Goal: Task Accomplishment & Management: Complete application form

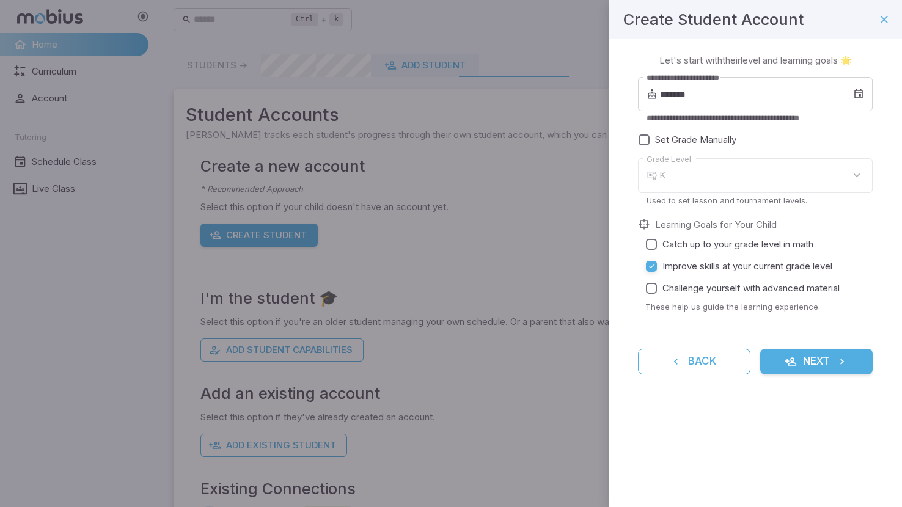
type input "*"
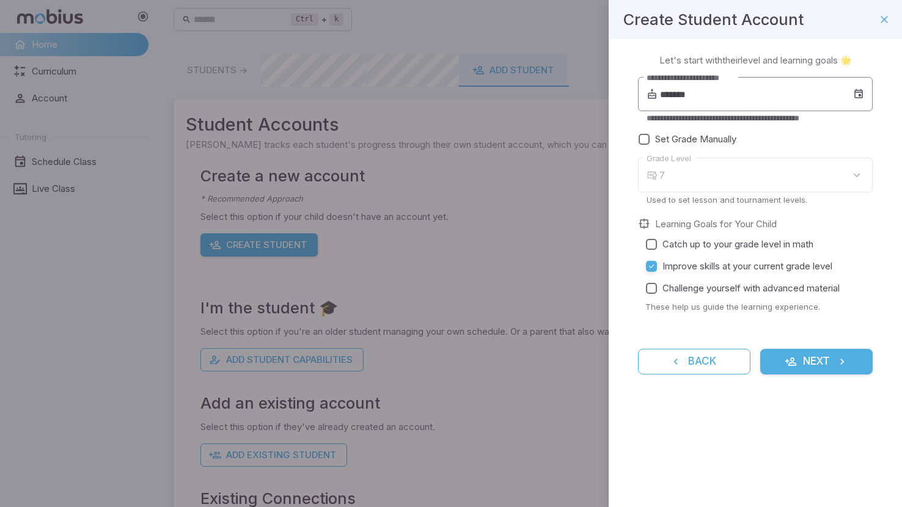
click at [668, 90] on input "*******" at bounding box center [756, 94] width 193 height 34
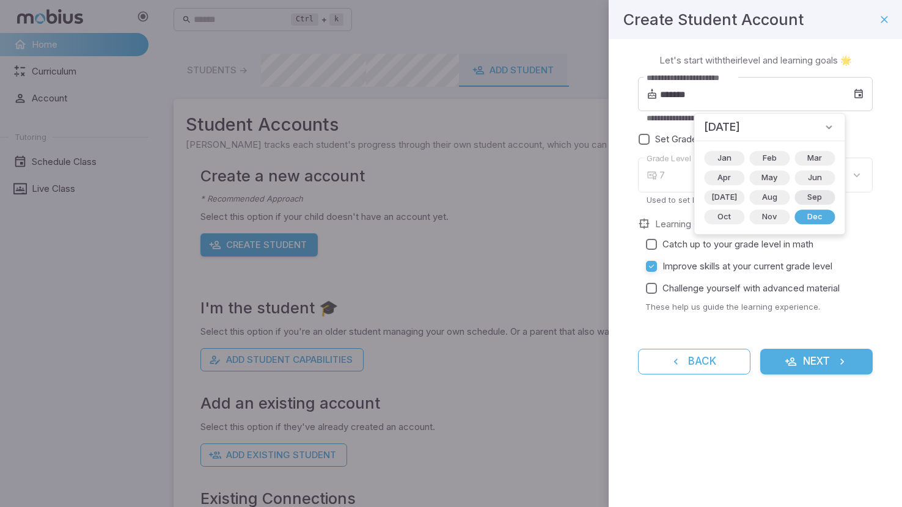
click at [800, 197] on span "Sep" at bounding box center [814, 197] width 29 height 12
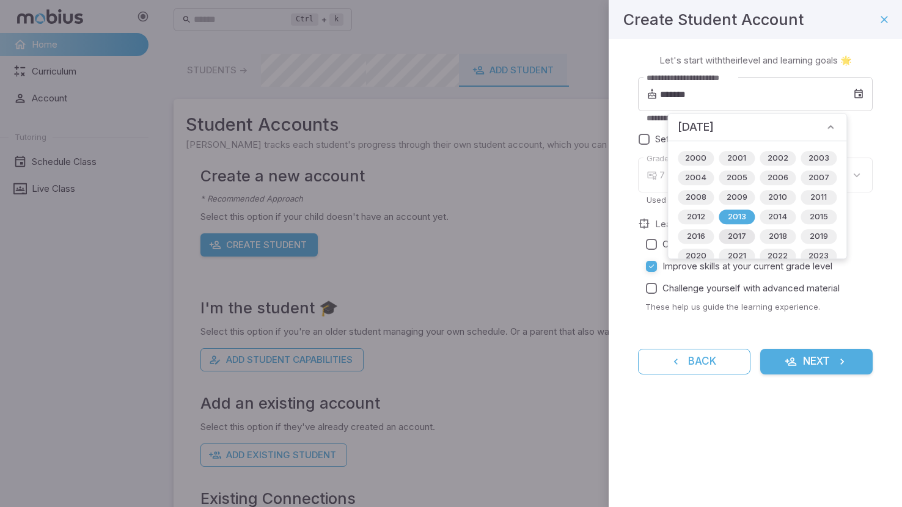
click at [732, 238] on span "2017" at bounding box center [737, 237] width 33 height 12
type input "*******"
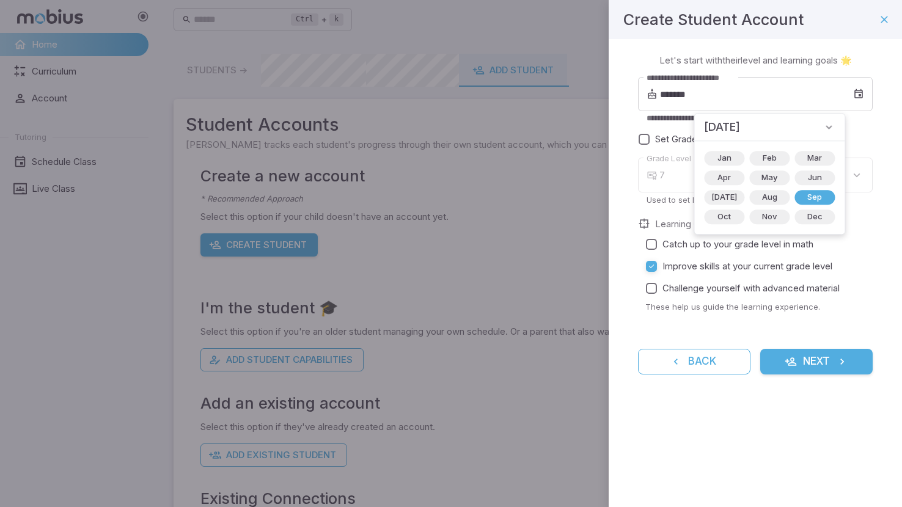
type input "*"
click at [803, 361] on button "Next" at bounding box center [817, 362] width 113 height 26
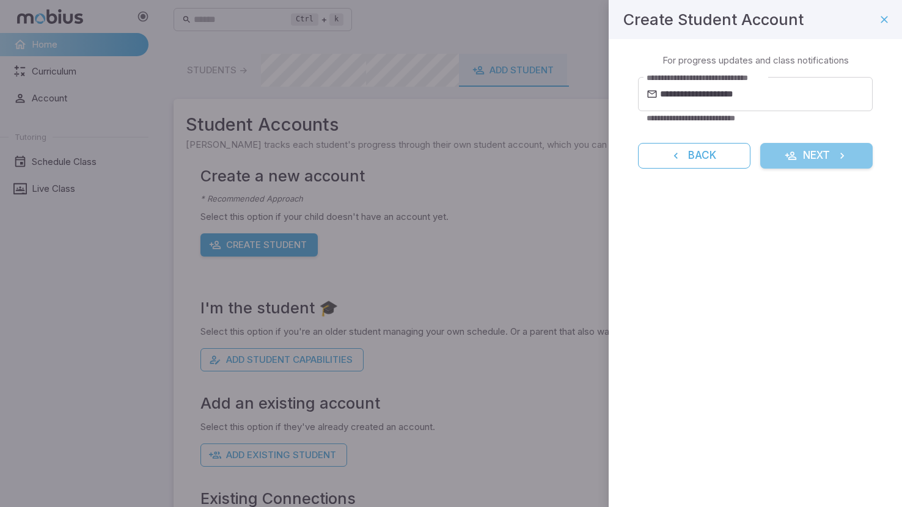
click at [805, 154] on button "Next" at bounding box center [817, 156] width 113 height 26
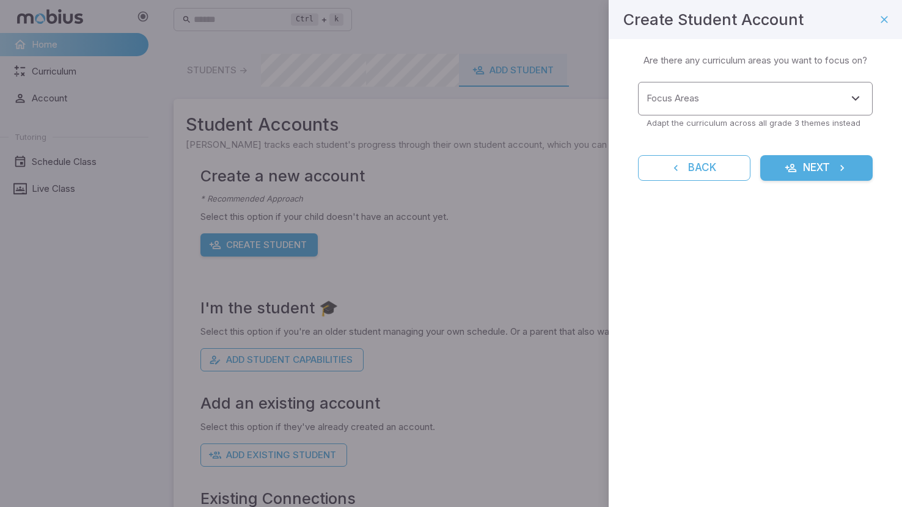
click at [758, 98] on input "Focus Areas" at bounding box center [746, 98] width 205 height 23
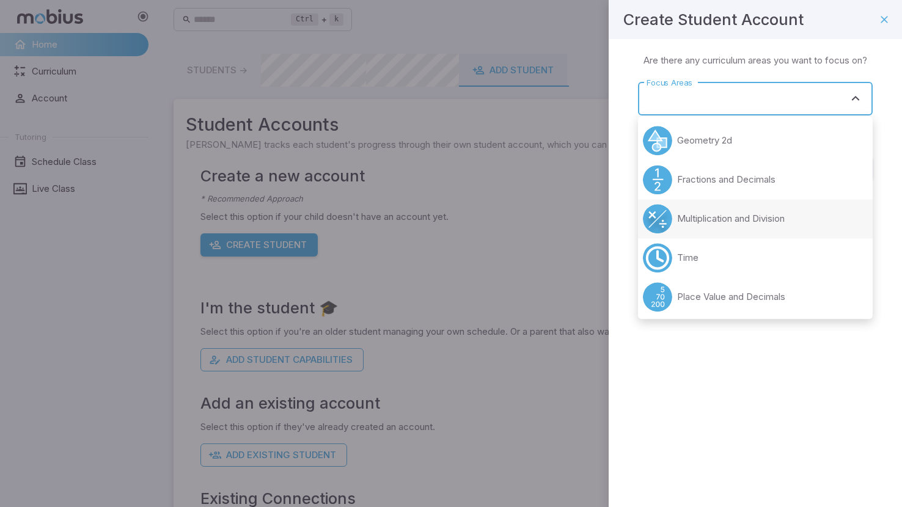
click at [738, 215] on p "Multiplication and Division" at bounding box center [731, 218] width 108 height 13
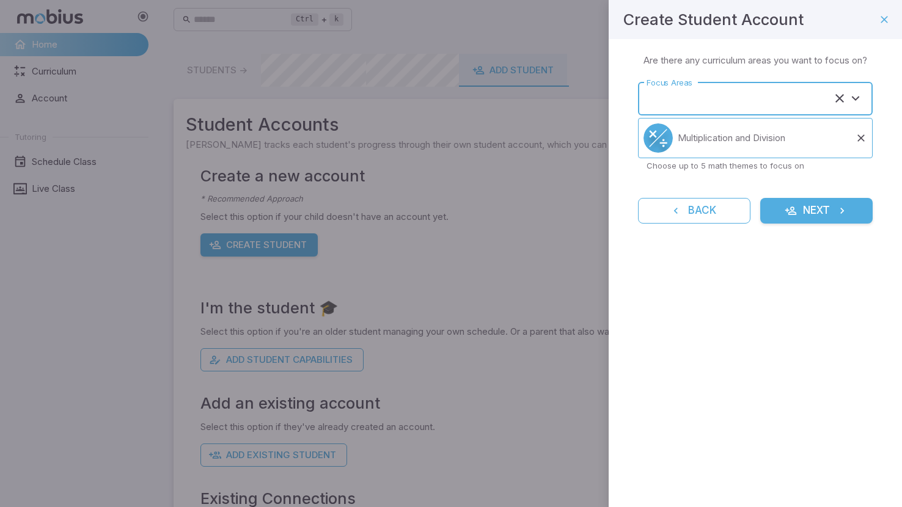
type input "**********"
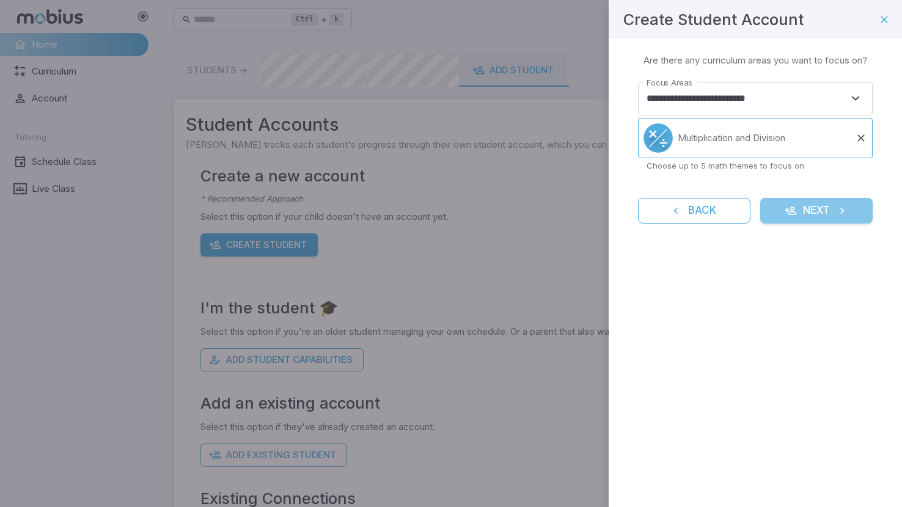
click at [780, 209] on button "Next" at bounding box center [817, 211] width 113 height 26
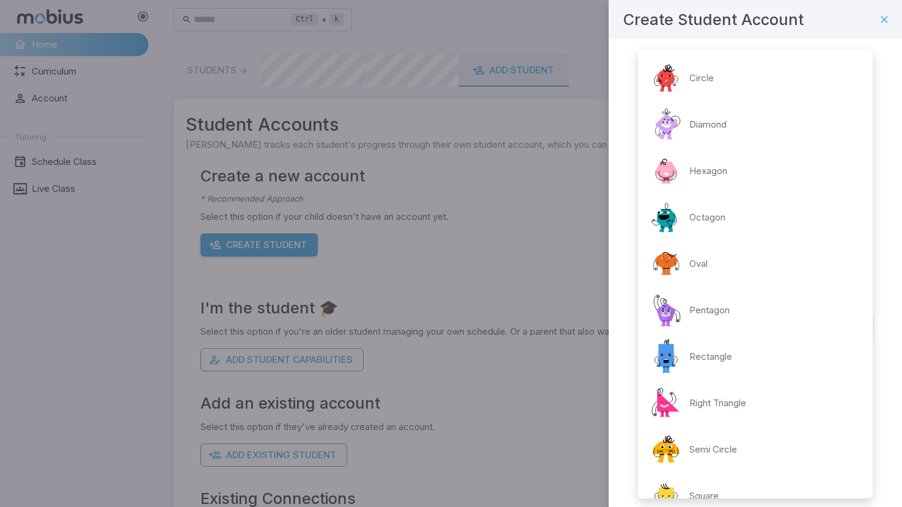
click at [780, 209] on body "Home Curriculum Account Tutoring Schedule Class Live Class Ctrl + k ​ Students …" at bounding box center [451, 297] width 902 height 594
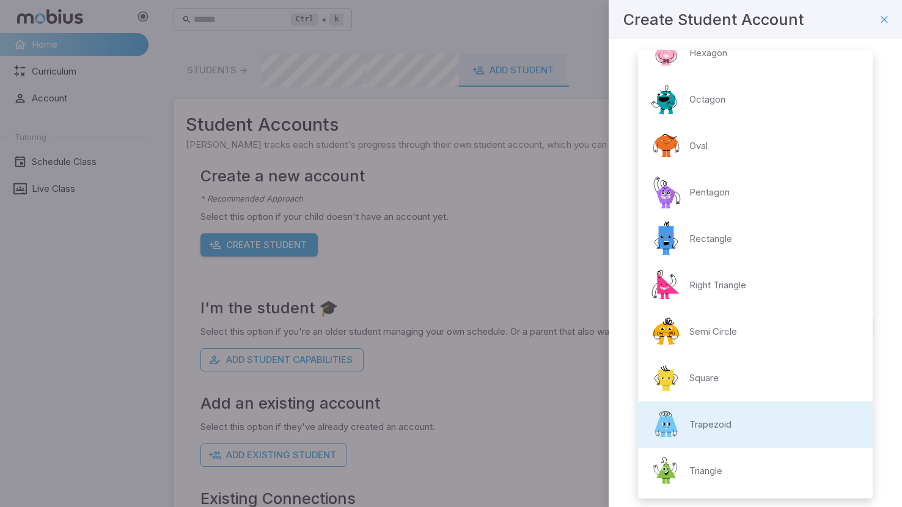
click at [679, 200] on img at bounding box center [666, 192] width 37 height 37
type input "**********"
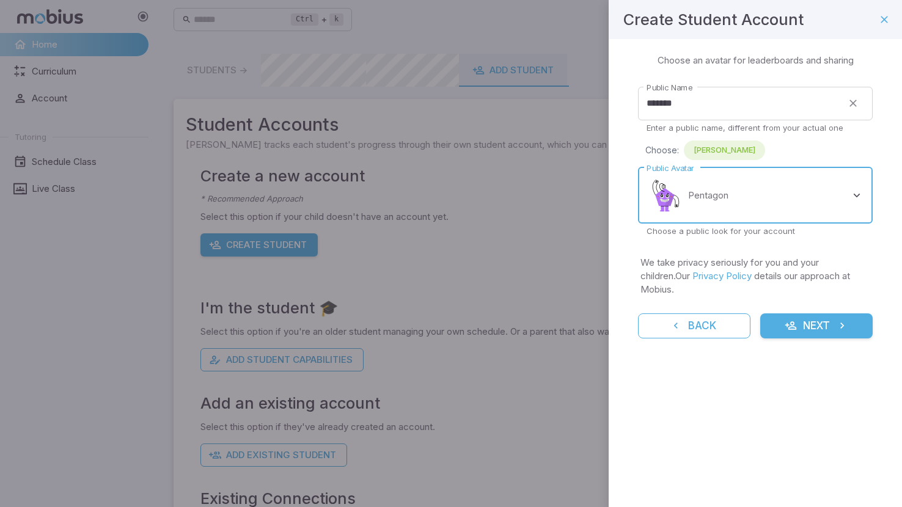
click at [793, 314] on button "Next" at bounding box center [817, 327] width 113 height 26
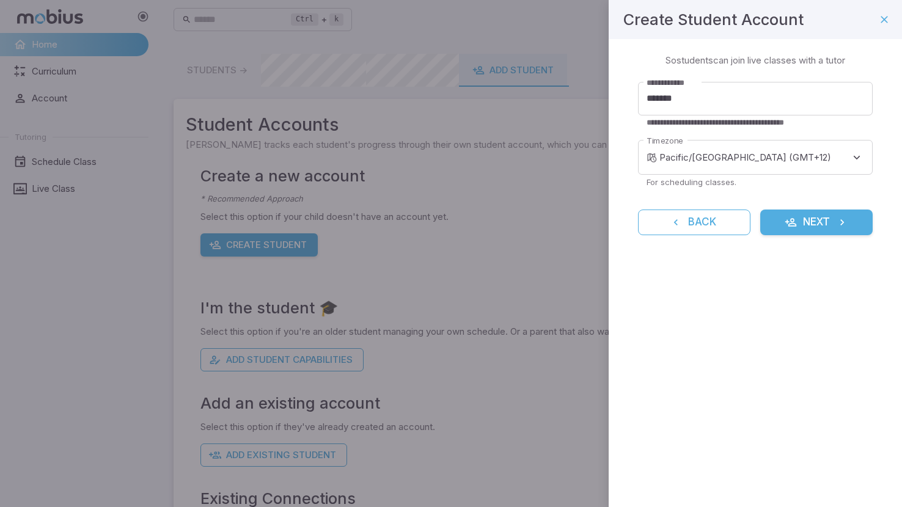
click at [818, 225] on button "Next" at bounding box center [817, 223] width 113 height 26
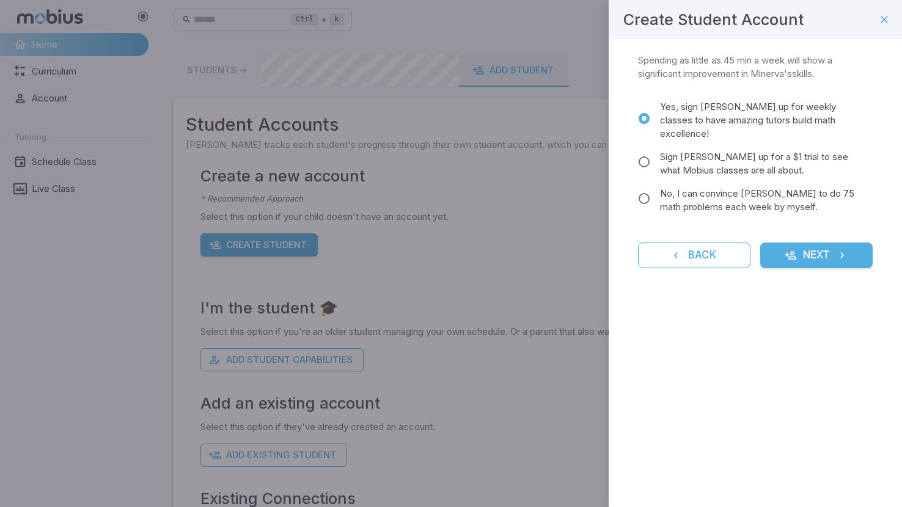
click at [688, 190] on span "No, I can convince Minerva to do 75 math problems each week by myself." at bounding box center [761, 200] width 203 height 27
click at [785, 249] on icon "submit" at bounding box center [791, 255] width 12 height 12
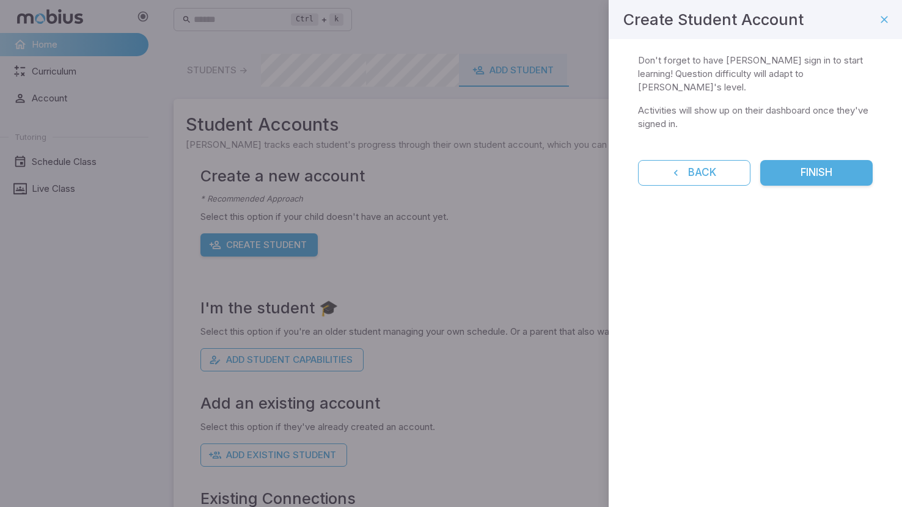
click at [803, 160] on button "Finish" at bounding box center [817, 173] width 113 height 26
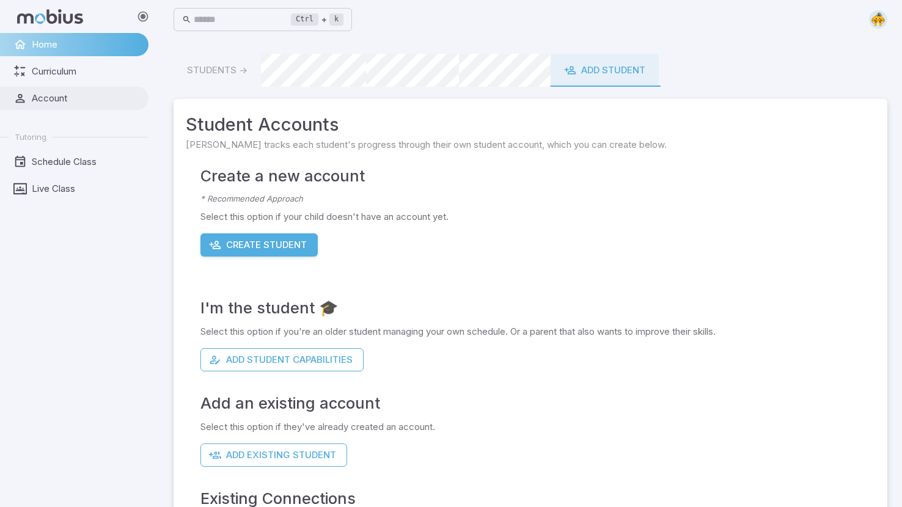
click at [78, 94] on span "Account" at bounding box center [86, 98] width 108 height 13
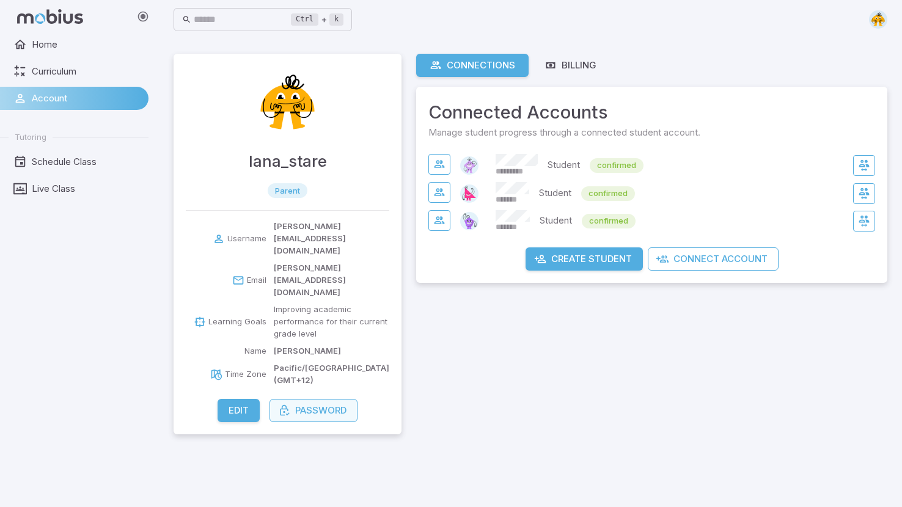
click at [283, 405] on icon "button" at bounding box center [284, 411] width 12 height 12
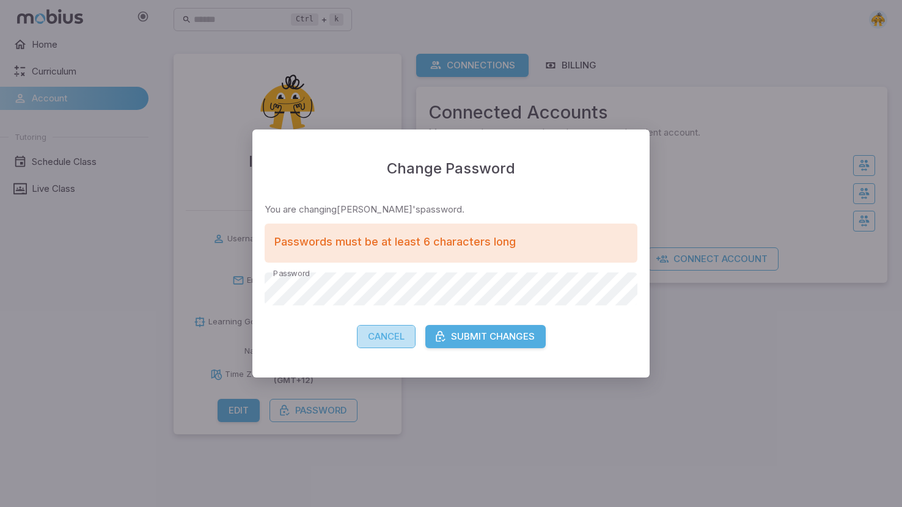
click at [386, 339] on button "Cancel" at bounding box center [386, 336] width 59 height 23
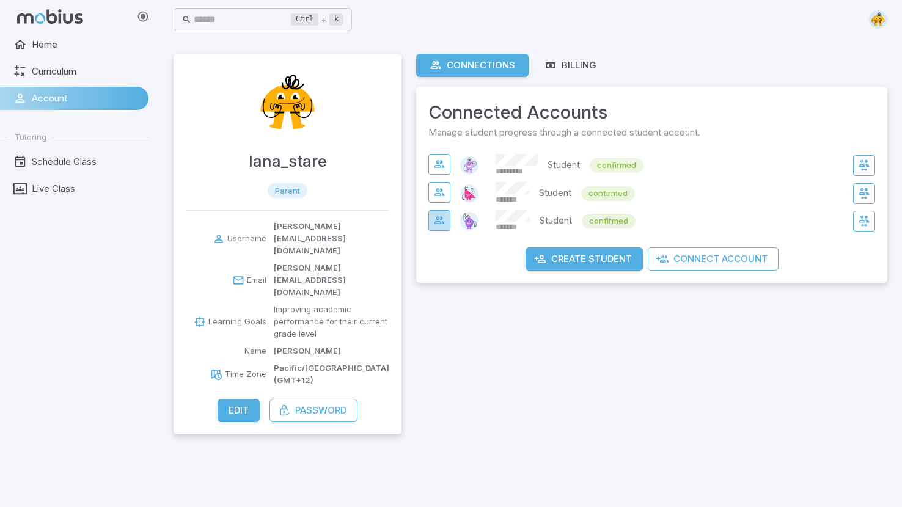
click at [445, 220] on icon "button" at bounding box center [440, 221] width 12 height 12
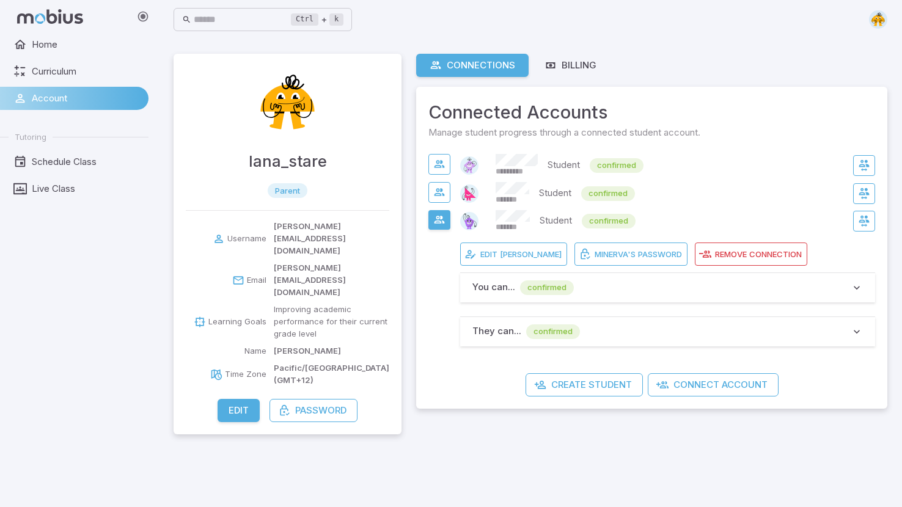
click at [541, 286] on span "confirmed" at bounding box center [547, 288] width 54 height 12
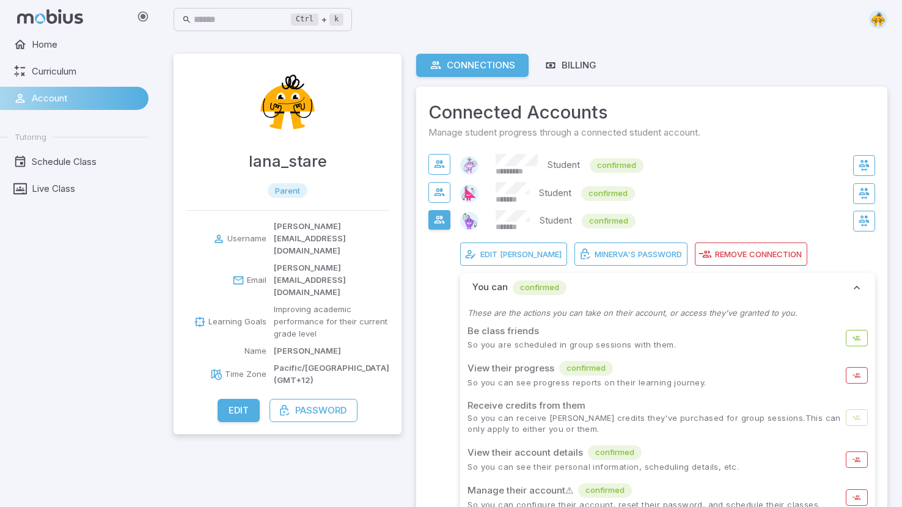
click at [540, 285] on span "confirmed" at bounding box center [540, 288] width 54 height 12
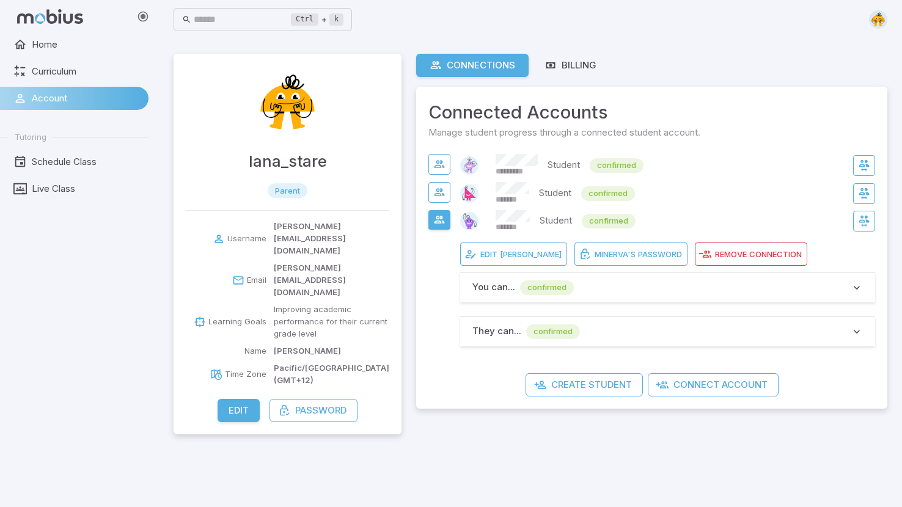
click at [560, 465] on main "lana_stare parent Username lana.stare@gmail.com Email lana.stare@gmail.com Lear…" at bounding box center [531, 273] width 744 height 468
click at [446, 216] on button "button" at bounding box center [440, 220] width 22 height 20
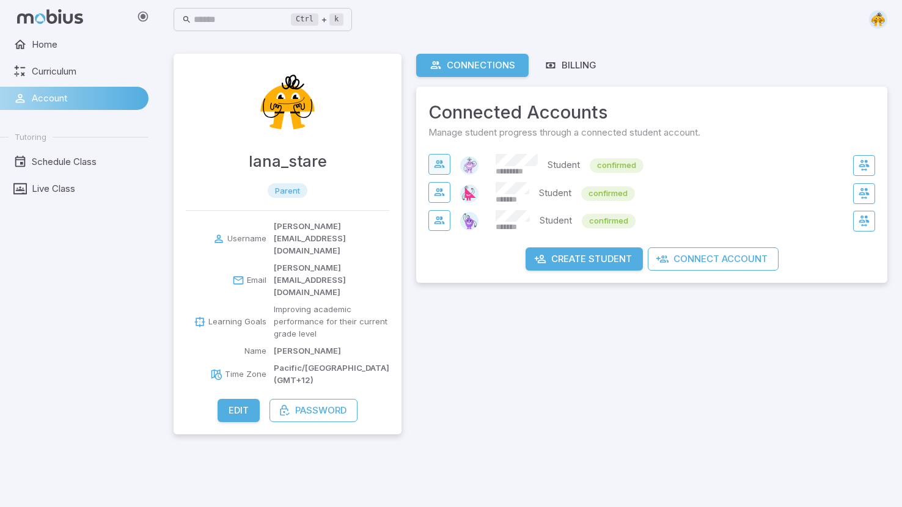
click at [437, 167] on icon "button" at bounding box center [440, 164] width 12 height 12
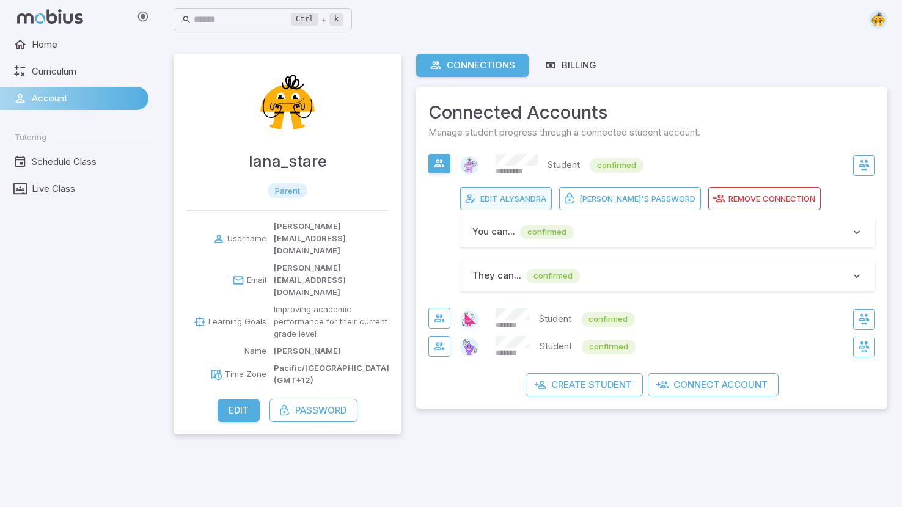
click at [525, 199] on span "Alysandra" at bounding box center [523, 198] width 46 height 11
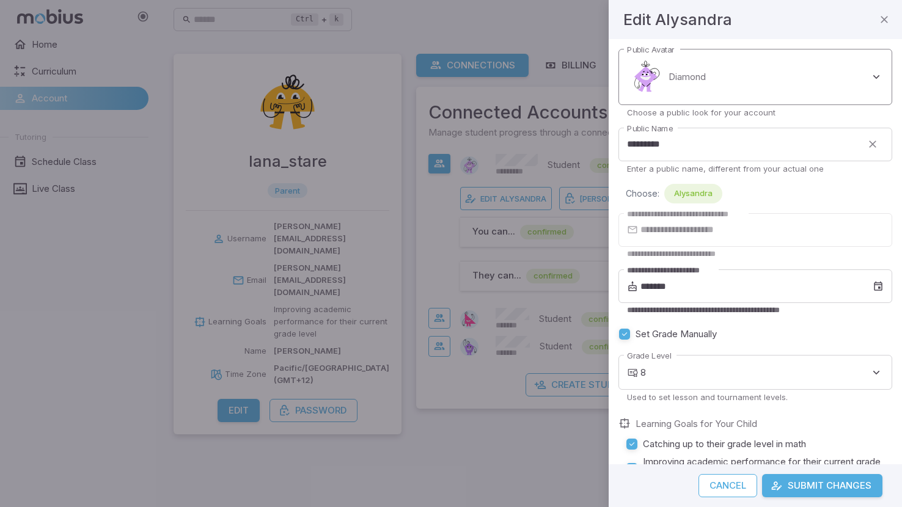
click at [709, 68] on body "Home Curriculum Account Tutoring Schedule Class Live Class Ctrl + k ​ lana_star…" at bounding box center [451, 253] width 902 height 507
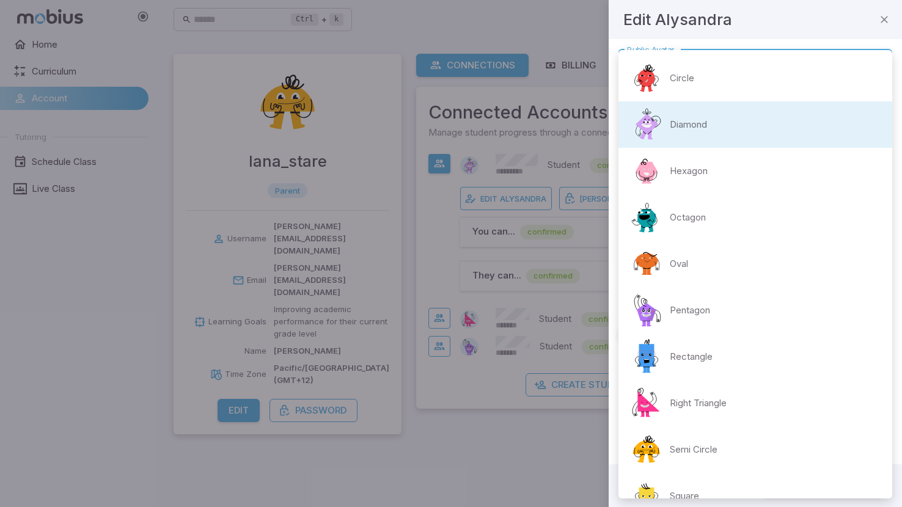
click at [667, 226] on div "Octagon" at bounding box center [668, 217] width 78 height 37
type input "**********"
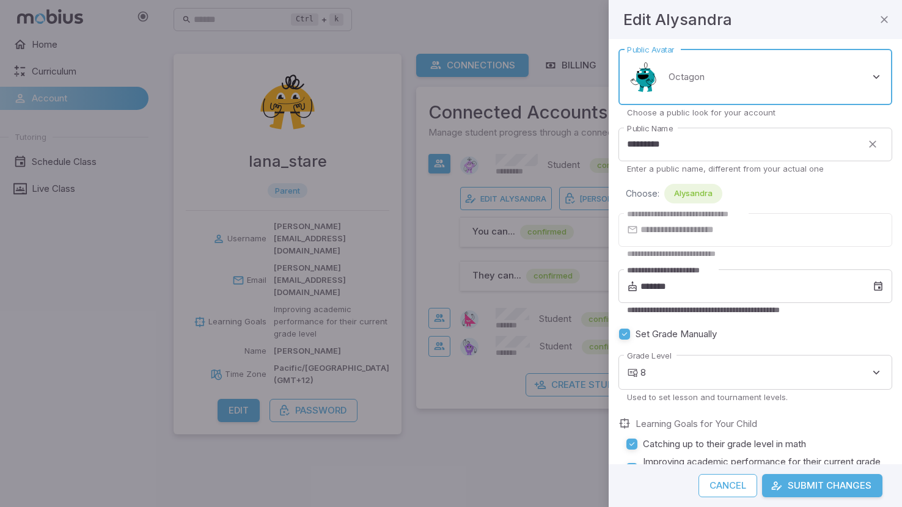
click at [802, 492] on button "Submit Changes" at bounding box center [822, 485] width 120 height 23
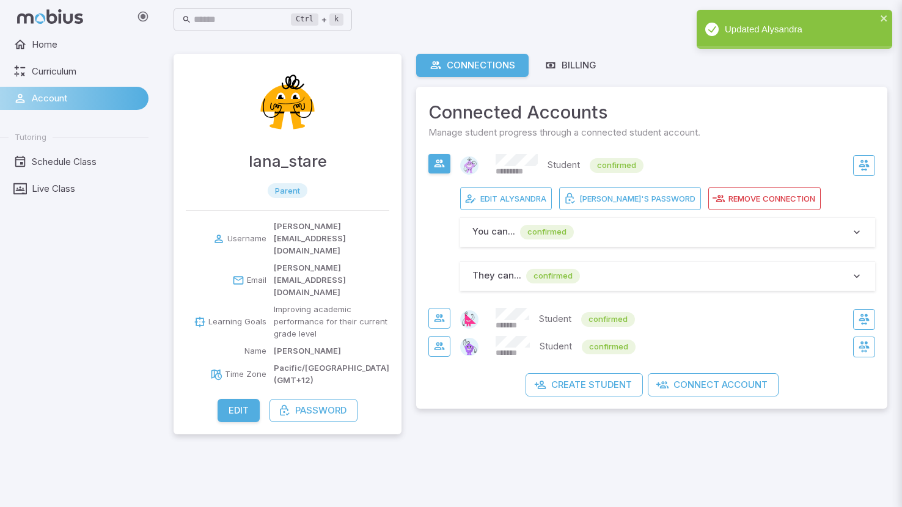
type input "*"
click at [556, 35] on div "Ctrl + k ​" at bounding box center [531, 19] width 714 height 39
click at [564, 65] on div "Billing" at bounding box center [571, 65] width 52 height 13
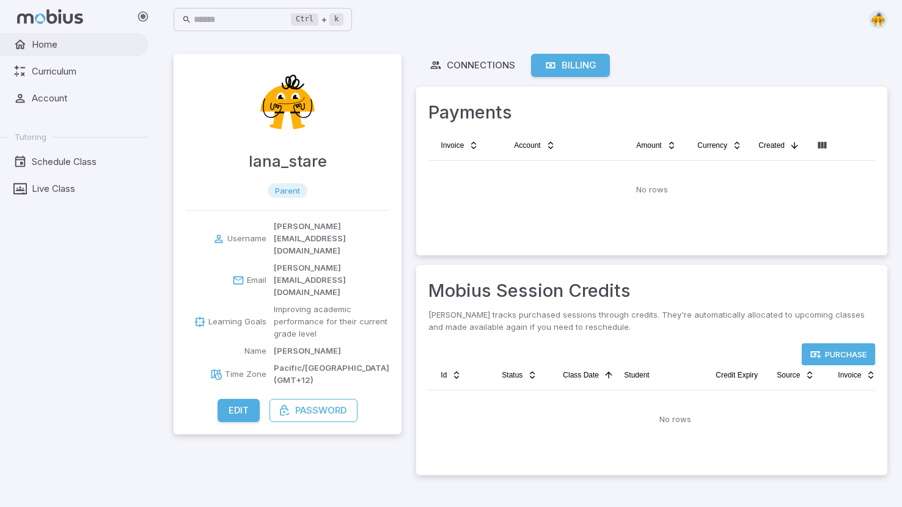
click at [40, 34] on link "Home" at bounding box center [74, 44] width 149 height 23
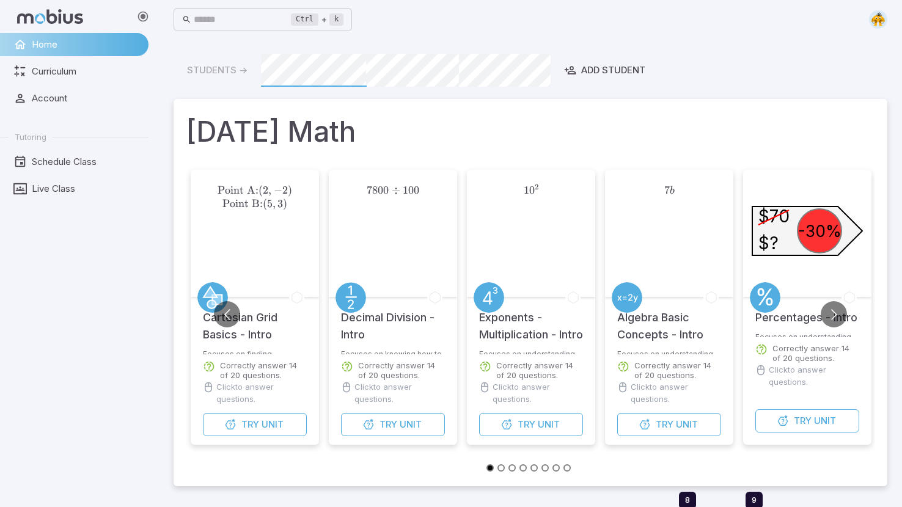
click at [880, 16] on img at bounding box center [878, 19] width 18 height 18
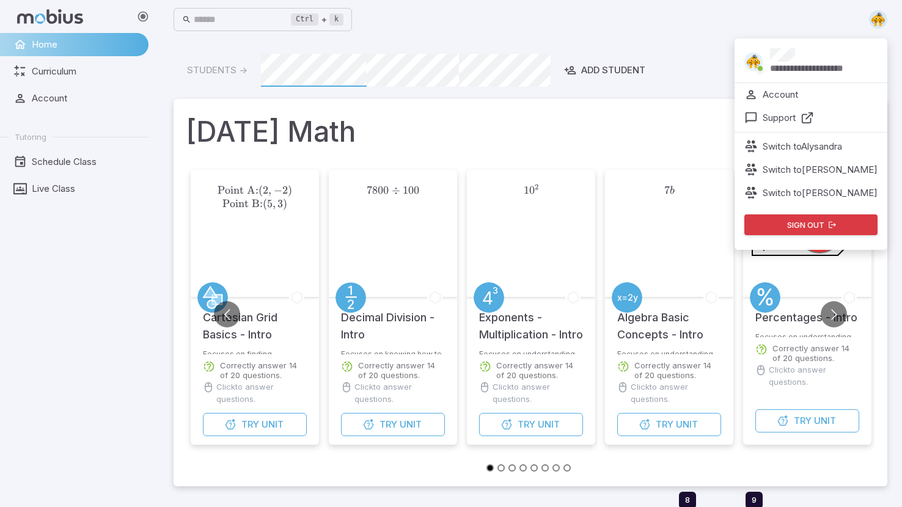
click at [777, 227] on button "Sign out" at bounding box center [811, 225] width 133 height 21
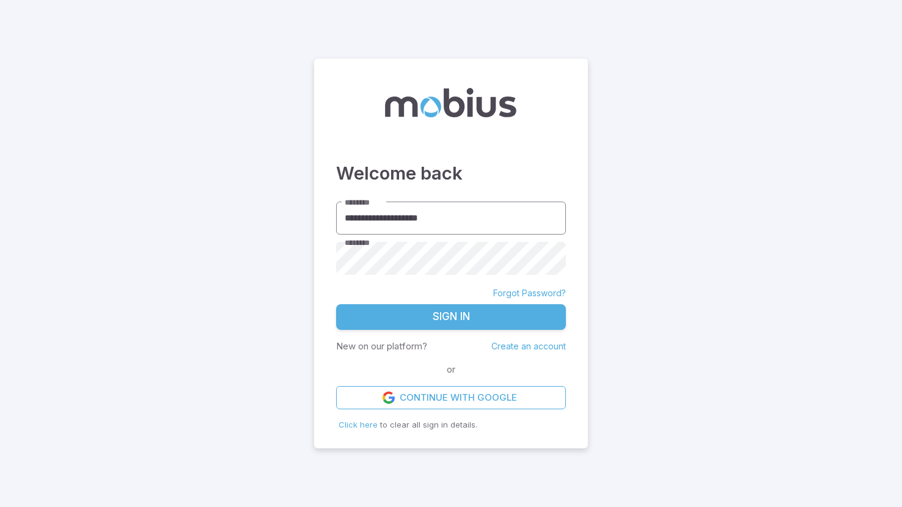
click at [443, 213] on input "**********" at bounding box center [451, 219] width 230 height 34
type input "*******"
click at [466, 317] on button "Sign In" at bounding box center [451, 317] width 230 height 26
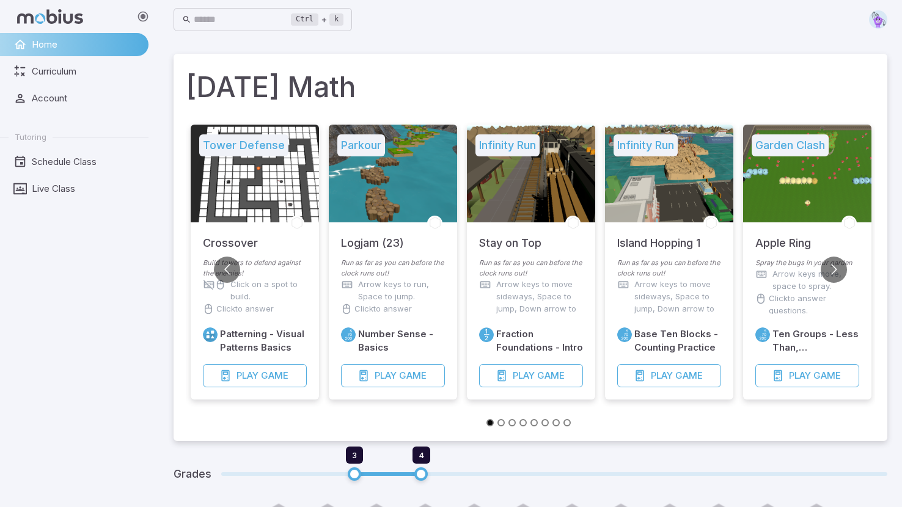
click at [809, 190] on div at bounding box center [808, 174] width 128 height 98
click at [335, 10] on div "Ctrl + k ​" at bounding box center [263, 20] width 179 height 24
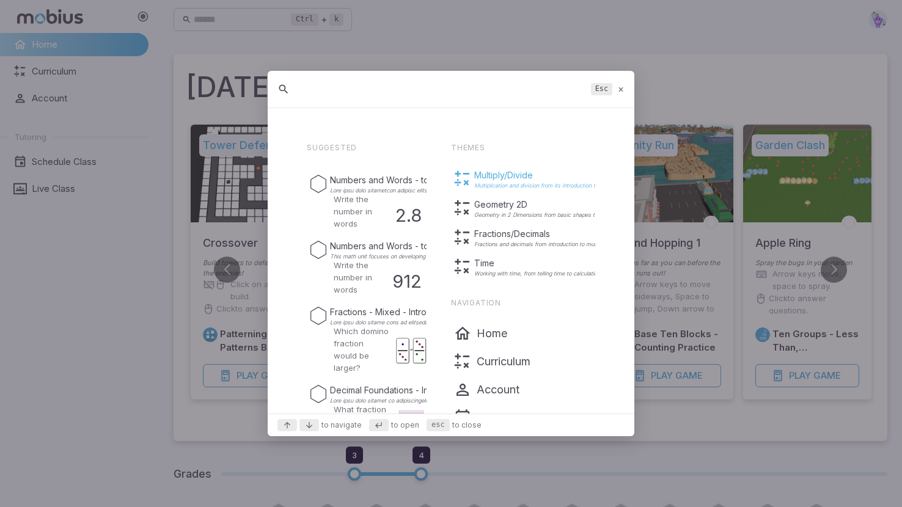
click at [479, 179] on p "Multiply/Divide" at bounding box center [554, 175] width 161 height 12
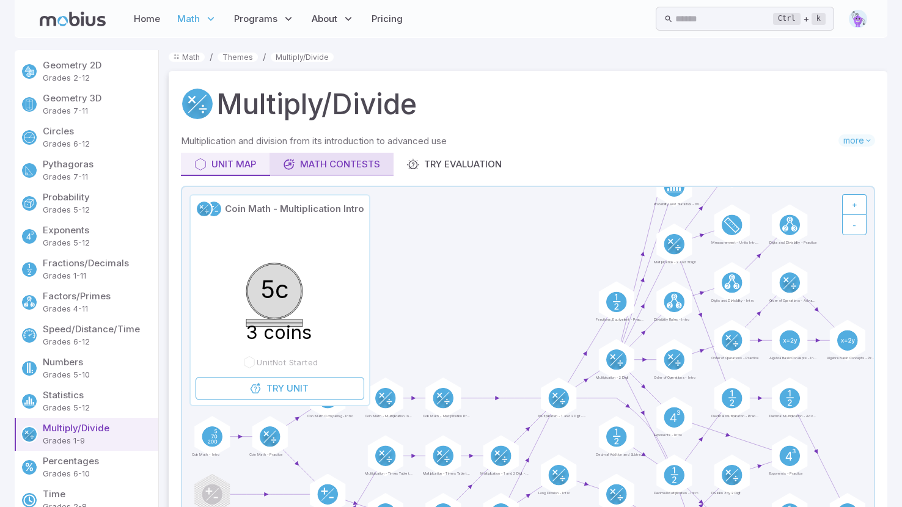
click at [356, 164] on div "Math Contests" at bounding box center [331, 164] width 97 height 13
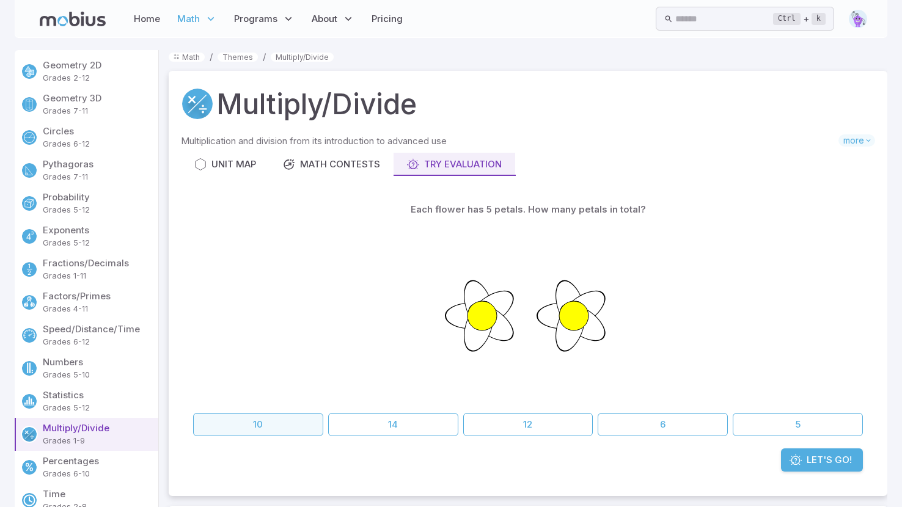
click at [253, 430] on button "10" at bounding box center [258, 424] width 130 height 23
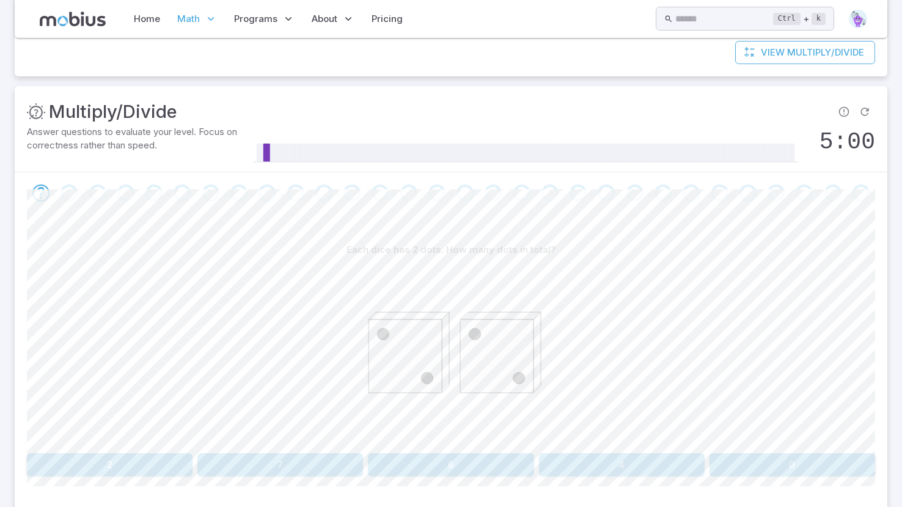
scroll to position [175, 0]
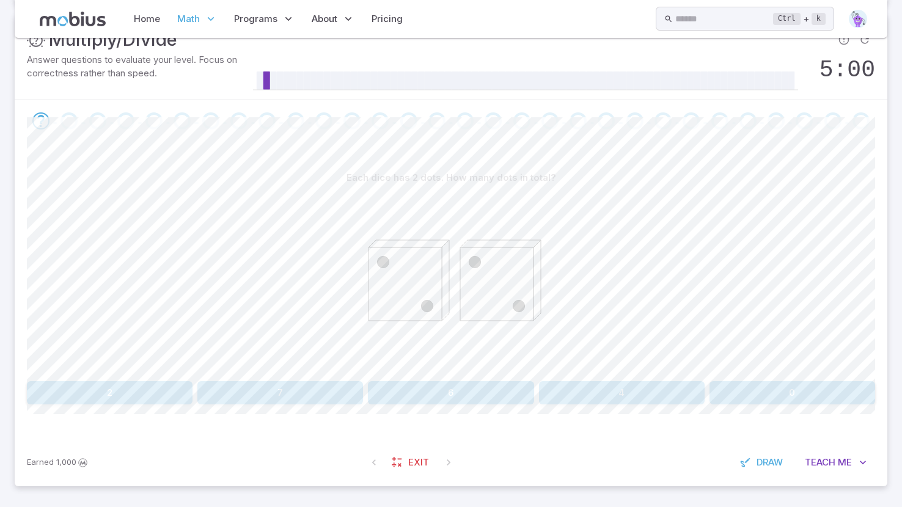
click at [630, 391] on button "4" at bounding box center [622, 393] width 166 height 23
click at [630, 391] on button "2" at bounding box center [665, 393] width 138 height 23
click at [386, 397] on button "12" at bounding box center [380, 393] width 138 height 23
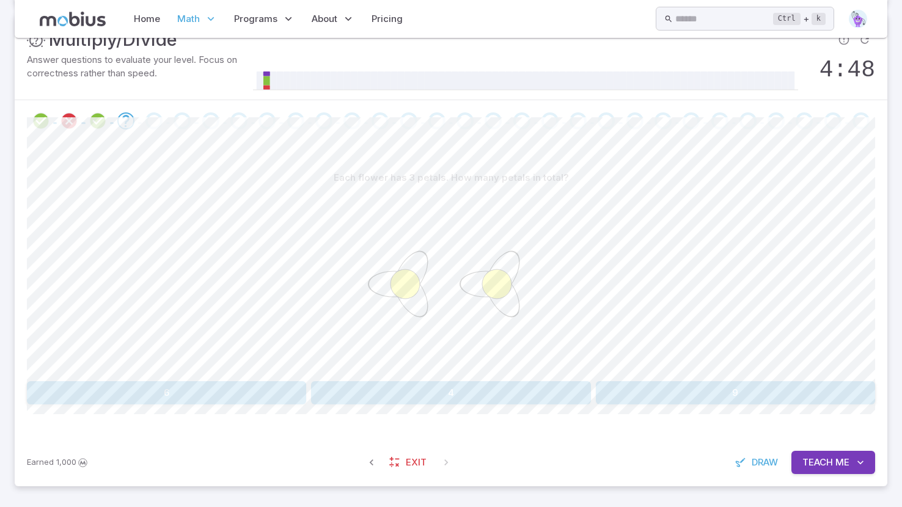
click at [207, 401] on button "6" at bounding box center [166, 393] width 279 height 23
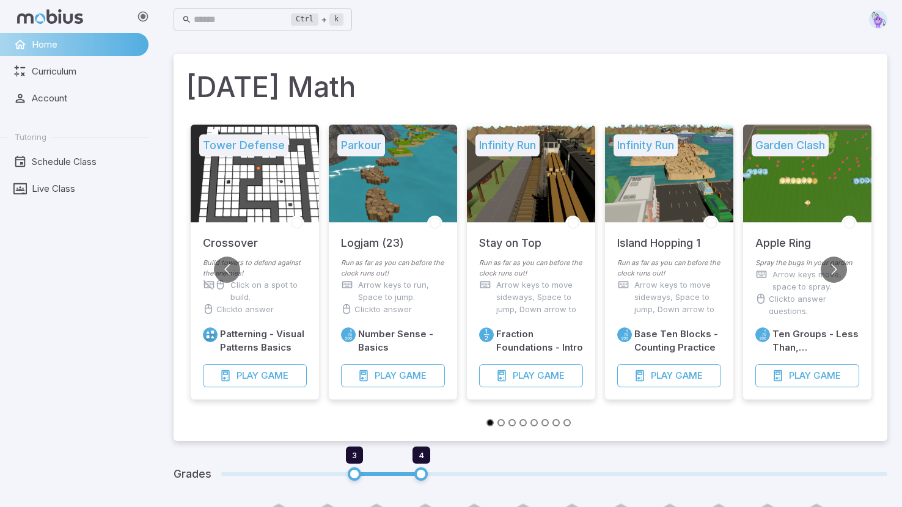
click at [872, 23] on img at bounding box center [878, 19] width 18 height 18
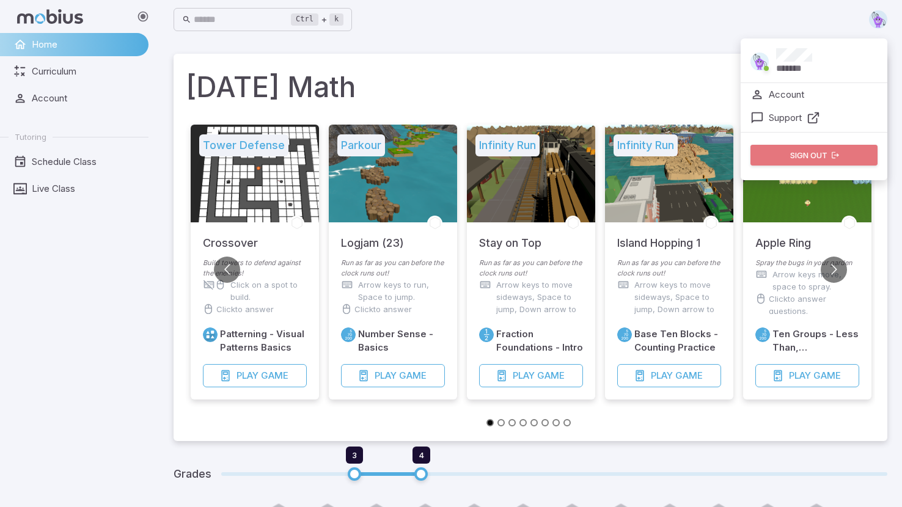
click at [826, 157] on button "Sign out" at bounding box center [814, 155] width 127 height 21
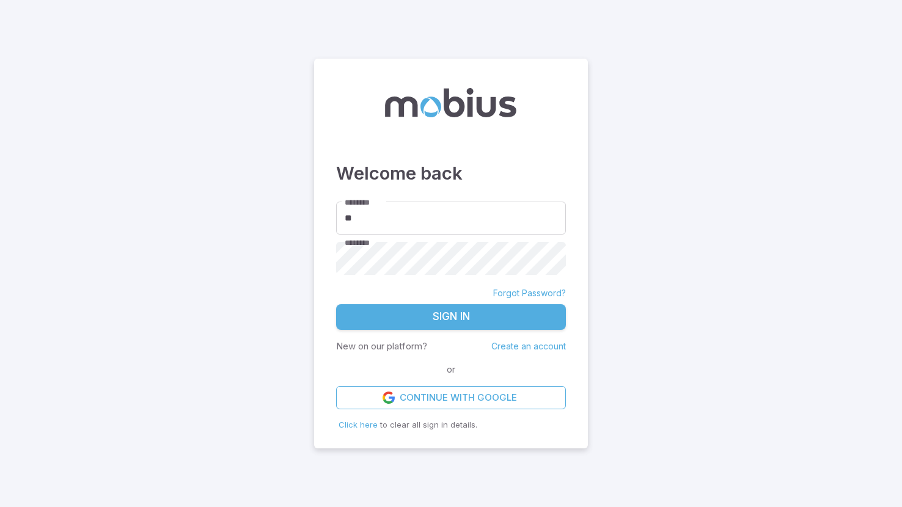
type input "*"
type input "*********"
click at [416, 309] on button "Sign In" at bounding box center [451, 317] width 230 height 26
